Goal: Find specific page/section: Find specific page/section

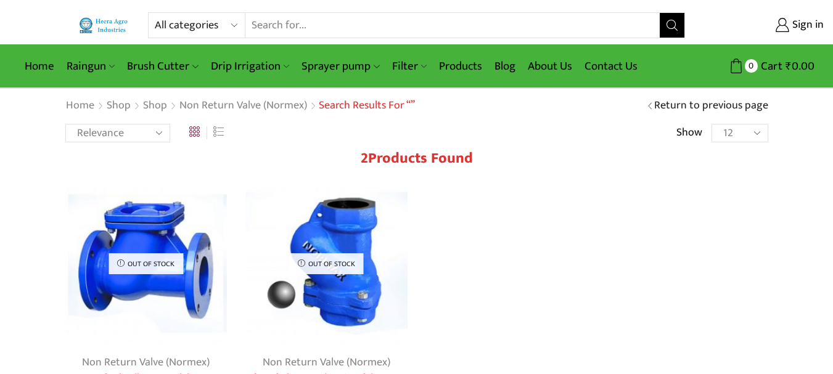
click at [164, 24] on select "All categories Accessories Air Release Valve Brush Cutter Domestic Use Drip Irr…" at bounding box center [200, 25] width 91 height 25
select select "air-release-valve"
click at [155, 13] on select "All categories Accessories Air Release Valve Brush Cutter Domestic Use Drip Irr…" at bounding box center [200, 25] width 91 height 25
click at [673, 27] on icon "Search button" at bounding box center [672, 25] width 11 height 11
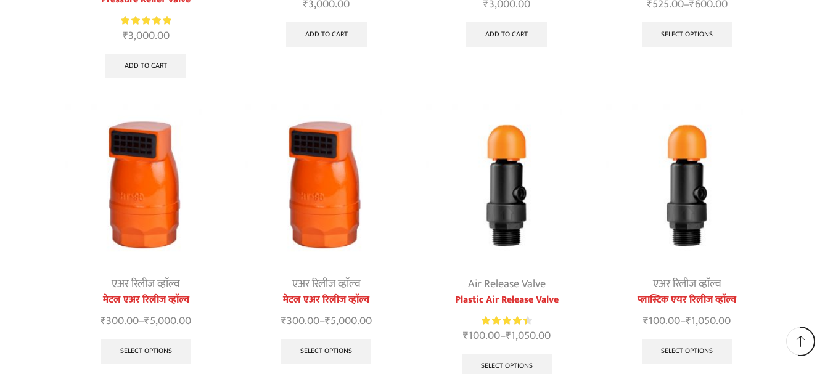
scroll to position [432, 0]
